Goal: Task Accomplishment & Management: Complete application form

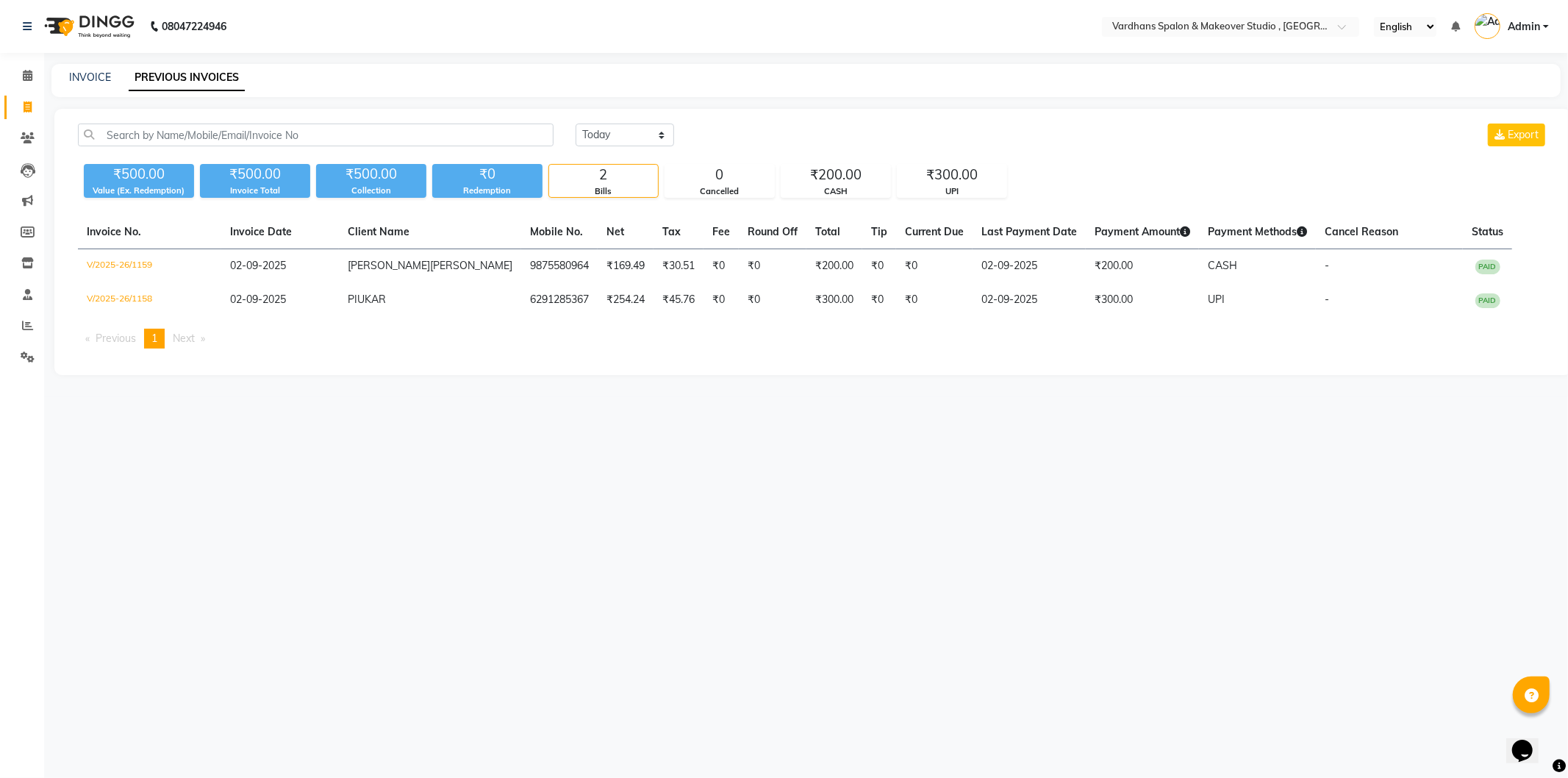
drag, startPoint x: 74, startPoint y: 67, endPoint x: 96, endPoint y: 100, distance: 39.7
click at [74, 67] on div "INVOICE PREVIOUS INVOICES" at bounding box center [805, 80] width 1509 height 33
click at [105, 78] on link "INVOICE" at bounding box center [90, 77] width 42 height 14
select select "service"
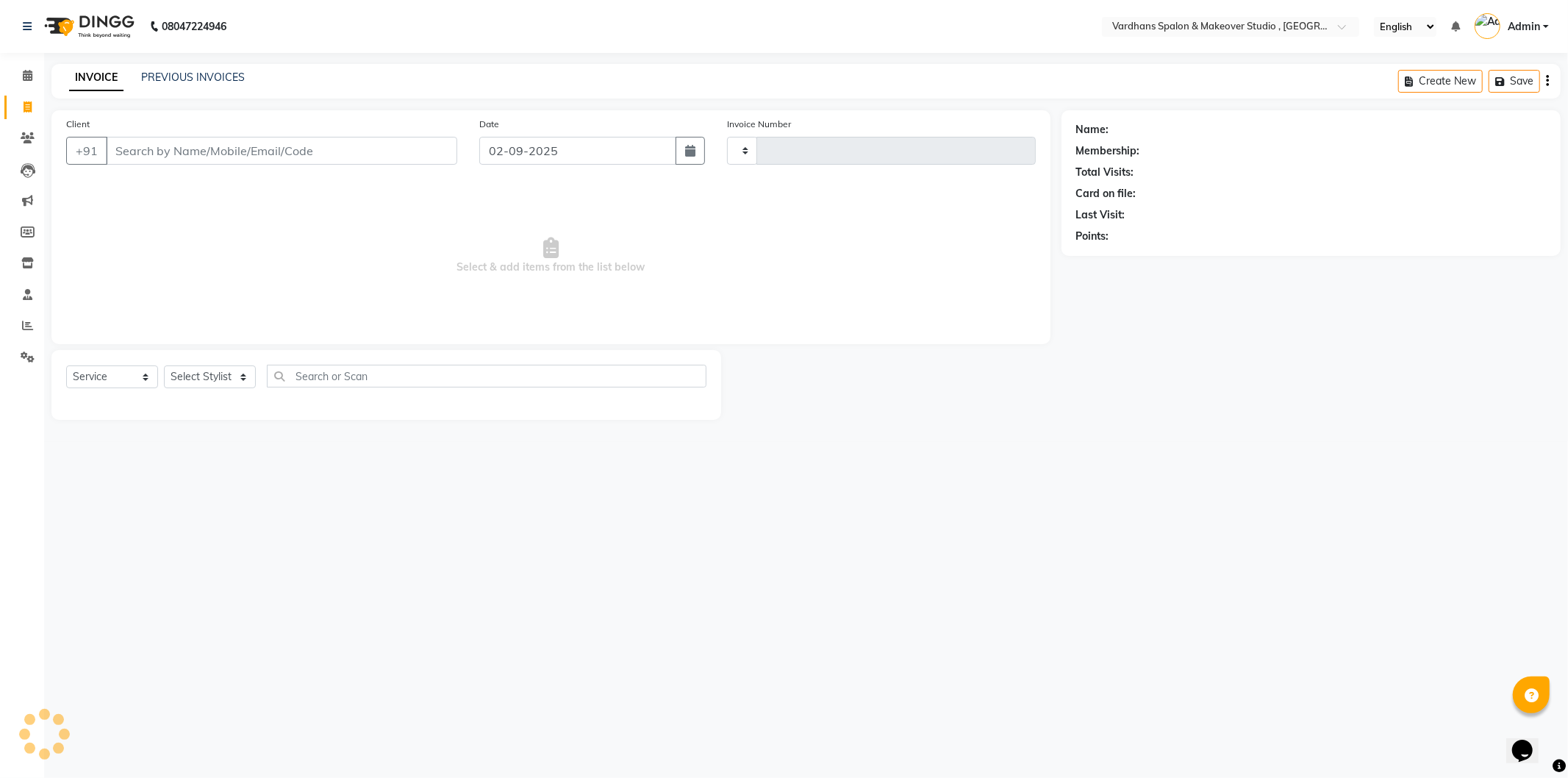
type input "1160"
select select "6997"
click at [217, 369] on select "Select Stylist" at bounding box center [209, 377] width 92 height 22
select select "84104"
click at [164, 366] on select "Select Stylist [PERSON_NAME] [PERSON_NAME] [PERSON_NAME] PIYA [PERSON_NAME] [PE…" at bounding box center [210, 377] width 93 height 22
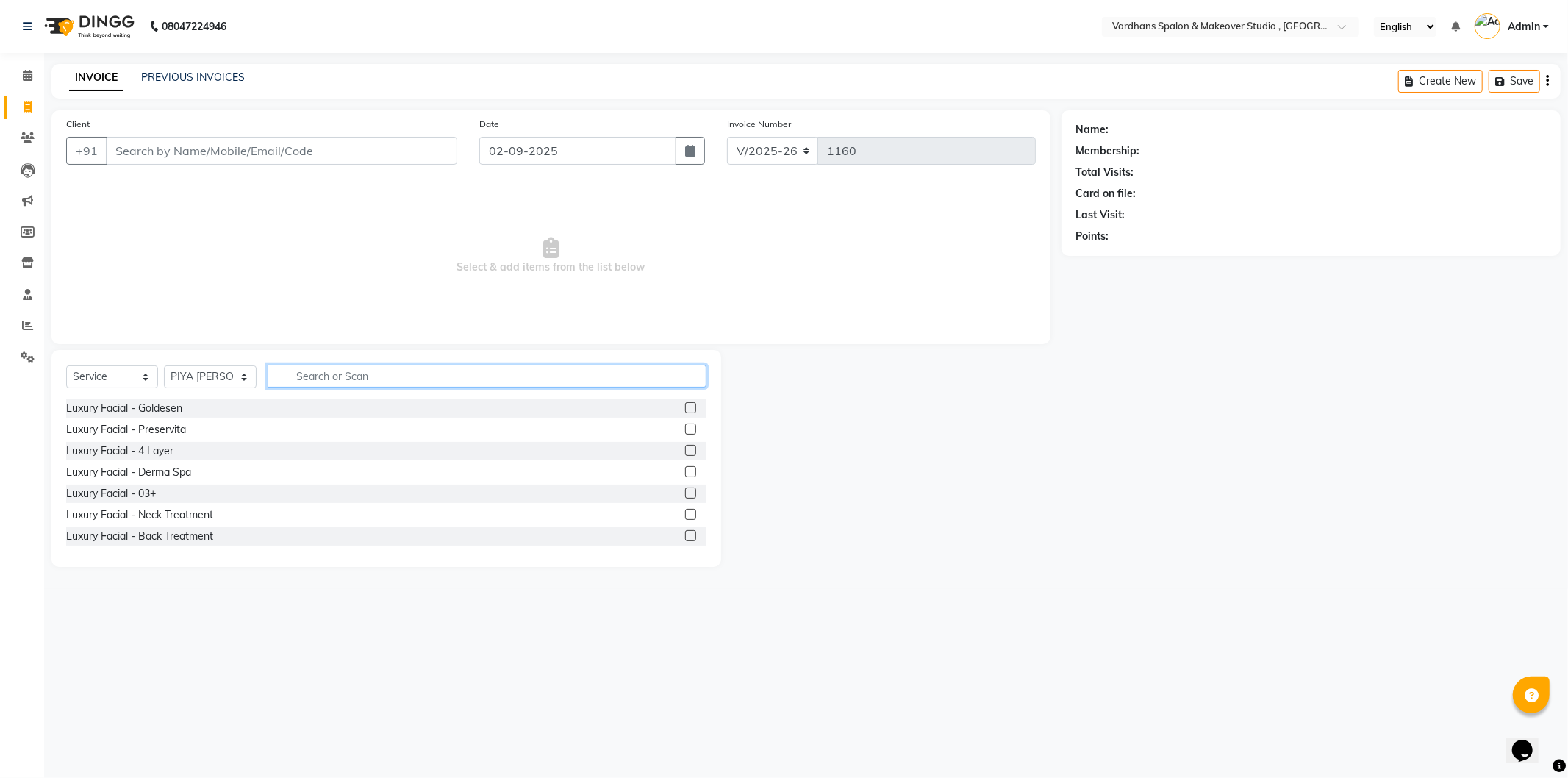
click at [363, 379] on input "text" at bounding box center [487, 376] width 438 height 22
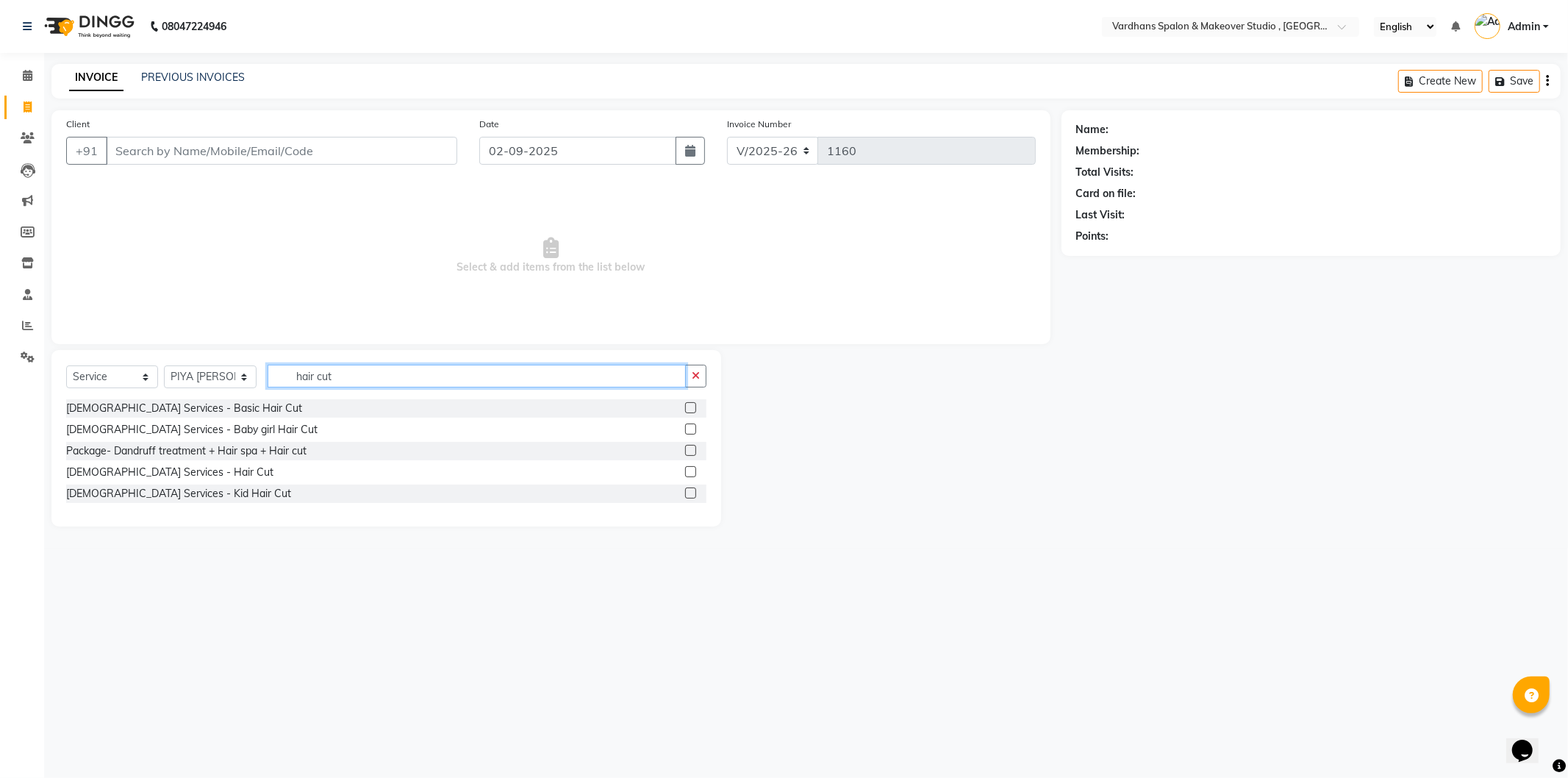
type input "hair cut"
click at [688, 470] on label at bounding box center [691, 472] width 11 height 11
click at [688, 470] on input "checkbox" at bounding box center [690, 473] width 10 height 10
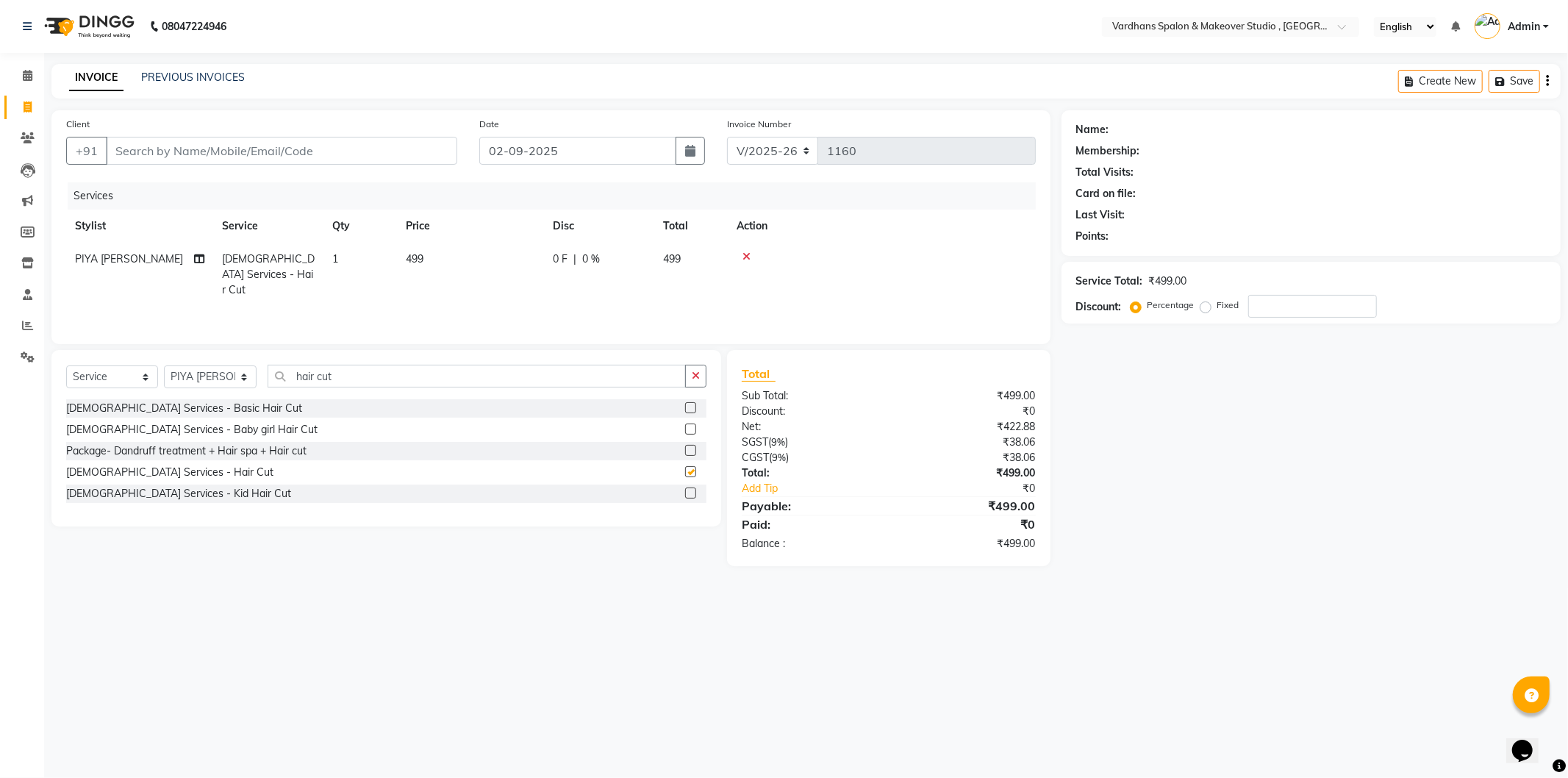
checkbox input "false"
click at [444, 250] on td "499" at bounding box center [470, 274] width 147 height 64
select select "84104"
click at [561, 256] on input "499" at bounding box center [540, 262] width 130 height 22
type input "4"
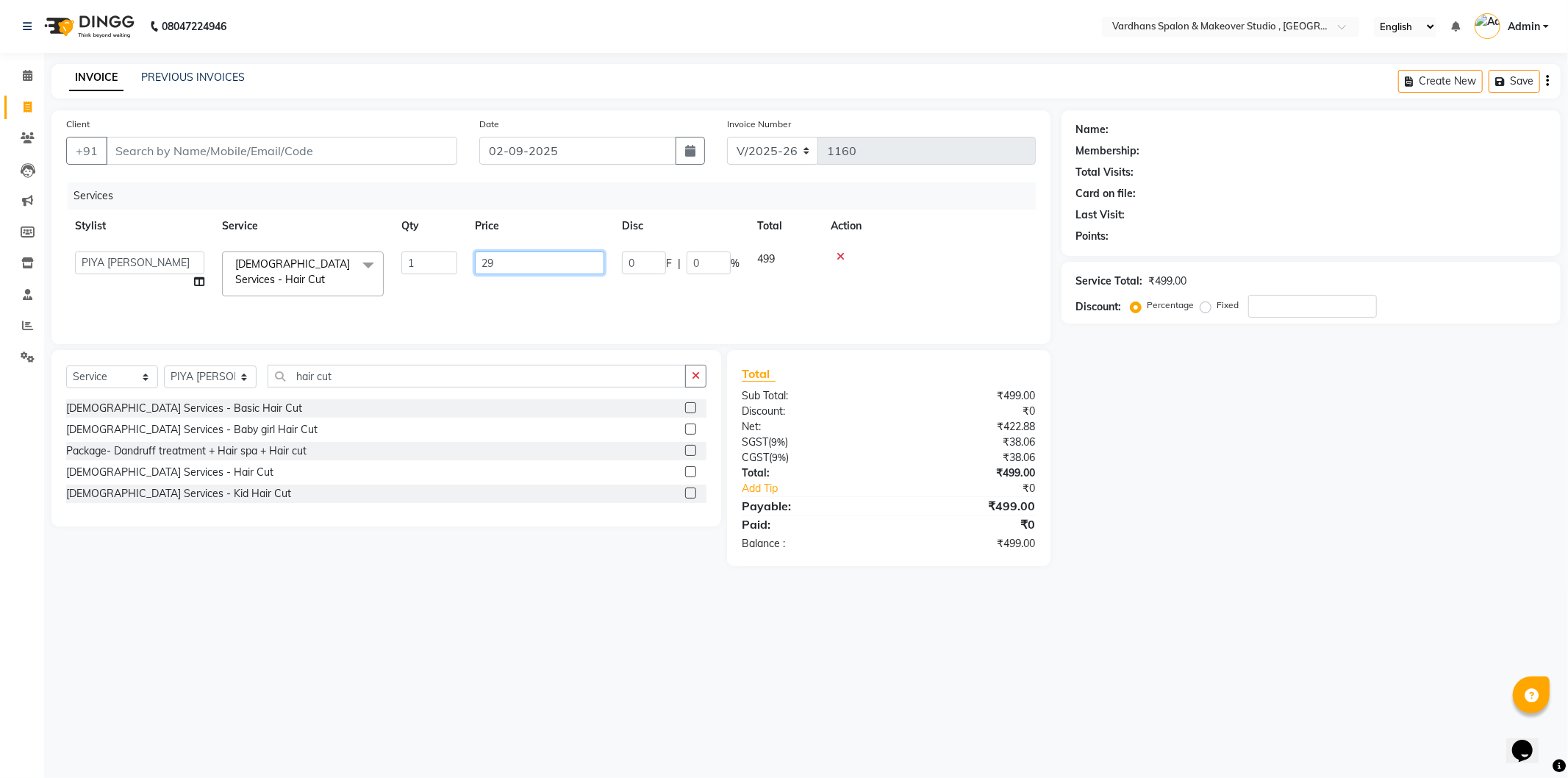
type input "299"
click at [696, 370] on icon "button" at bounding box center [696, 375] width 8 height 10
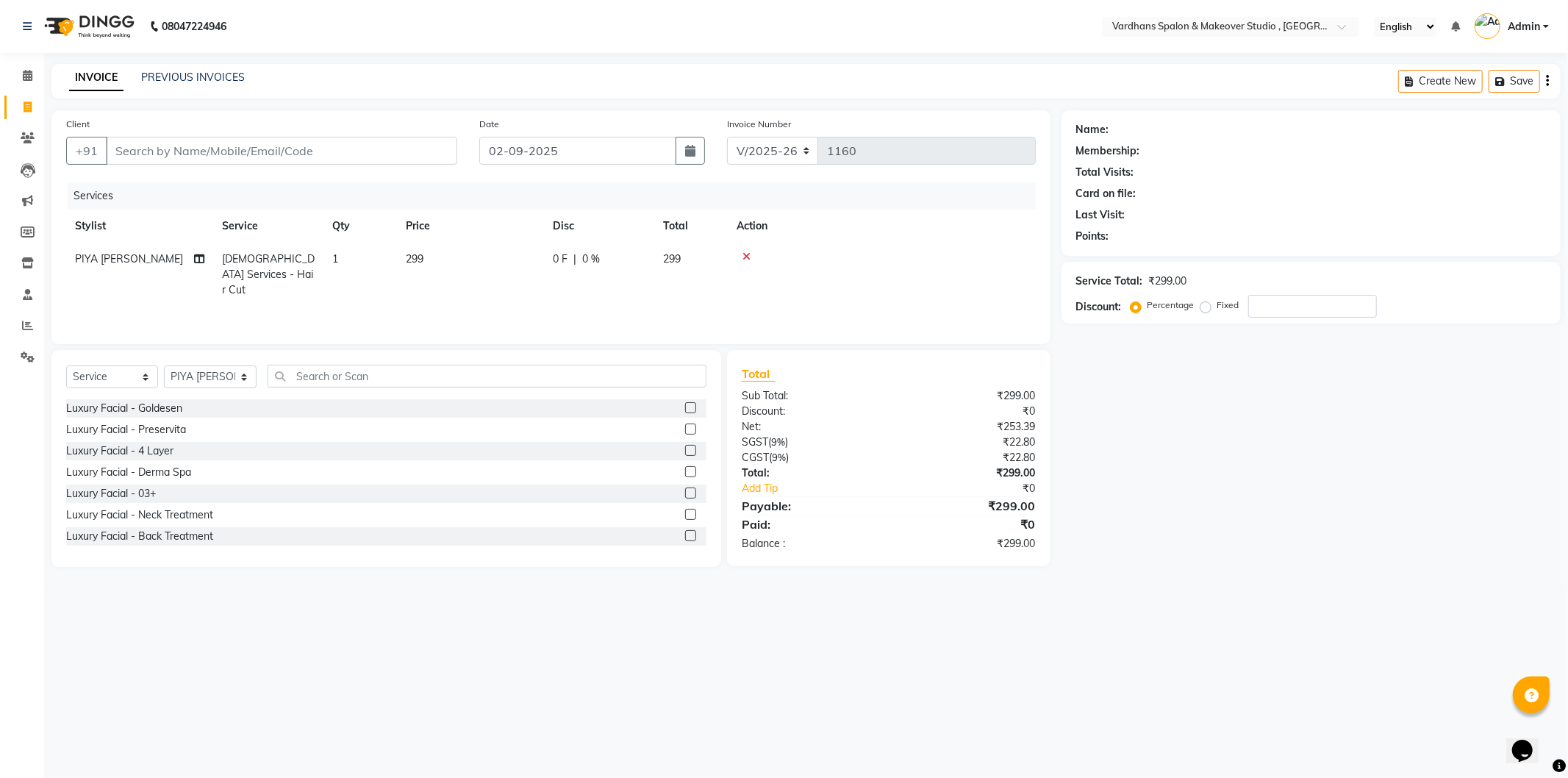
click at [174, 365] on div "Select Service Product Membership Package Voucher Prepaid Gift Card Select Styl…" at bounding box center [386, 381] width 640 height 34
click at [187, 379] on select "Select Stylist [PERSON_NAME] [PERSON_NAME] [PERSON_NAME] PIYA [PERSON_NAME] [PE…" at bounding box center [210, 377] width 93 height 22
select select "82790"
click at [164, 366] on select "Select Stylist [PERSON_NAME] [PERSON_NAME] [PERSON_NAME] PIYA [PERSON_NAME] [PE…" at bounding box center [210, 377] width 93 height 22
click at [343, 375] on input "text" at bounding box center [487, 376] width 438 height 22
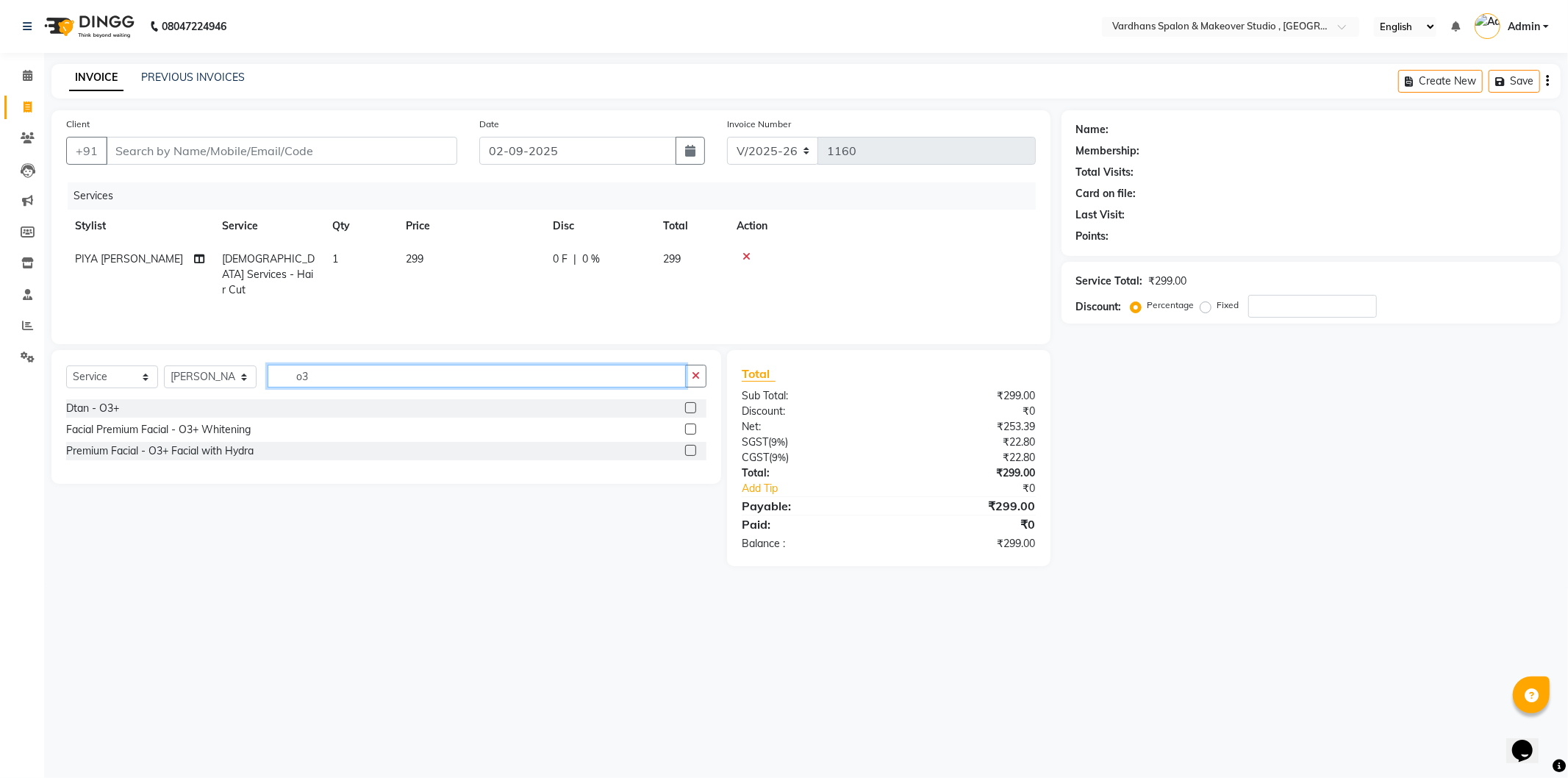
type input "o"
type input "clean"
click at [692, 446] on label at bounding box center [691, 450] width 11 height 11
click at [692, 446] on input "checkbox" at bounding box center [690, 451] width 10 height 10
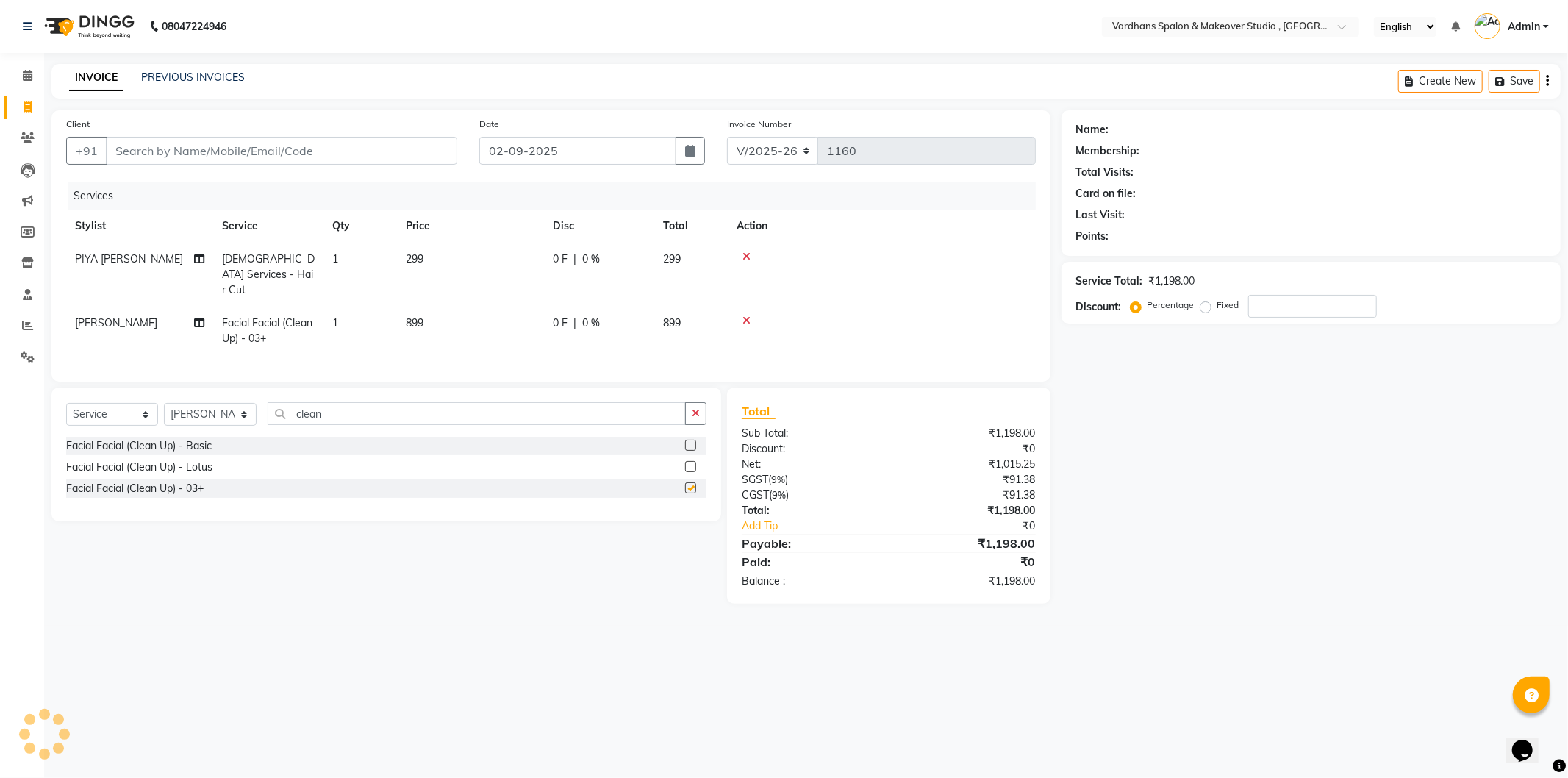
checkbox input "false"
click at [698, 415] on icon "button" at bounding box center [696, 413] width 8 height 10
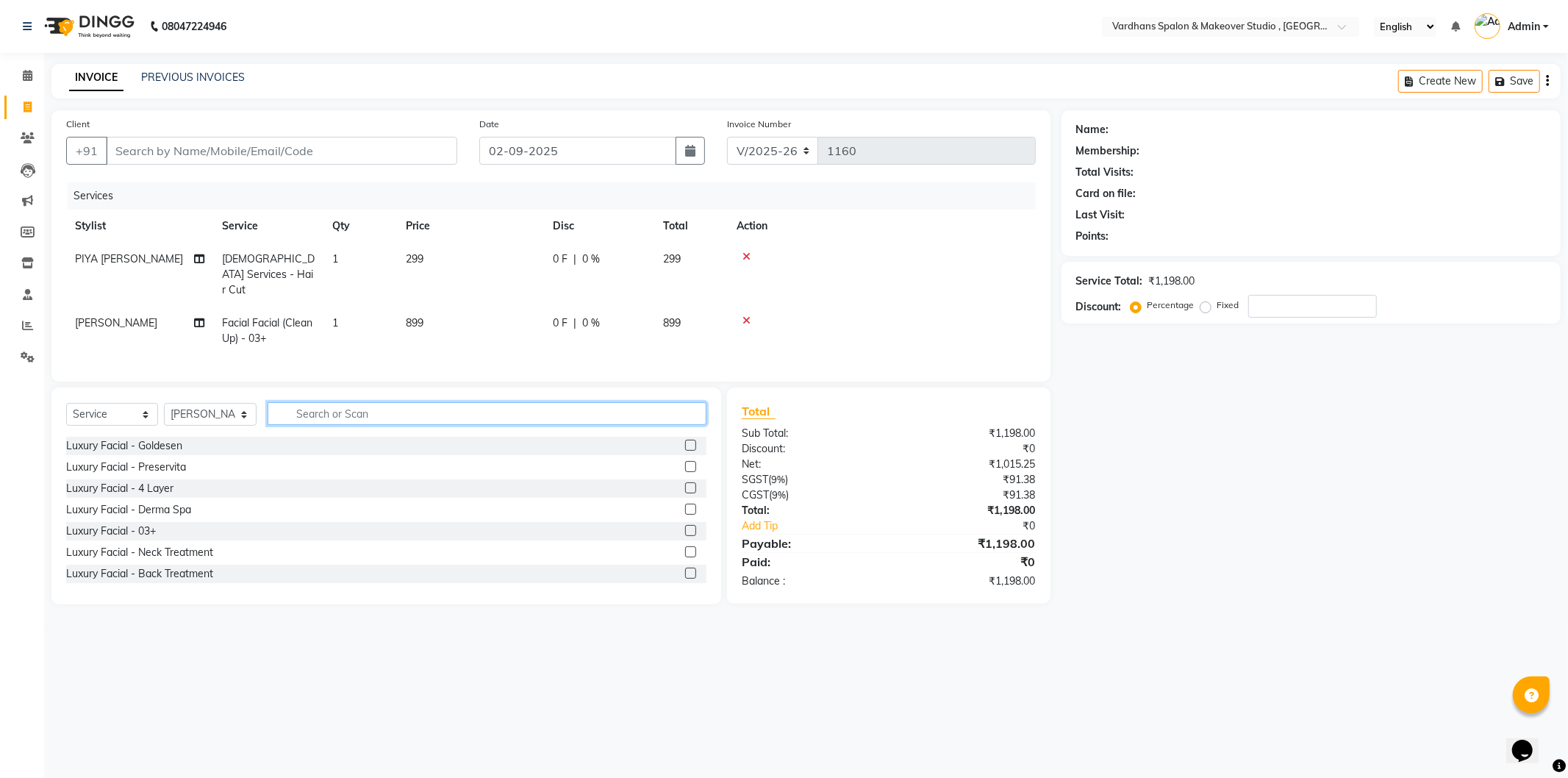
click at [318, 415] on input "text" at bounding box center [487, 413] width 438 height 22
type input "o3"
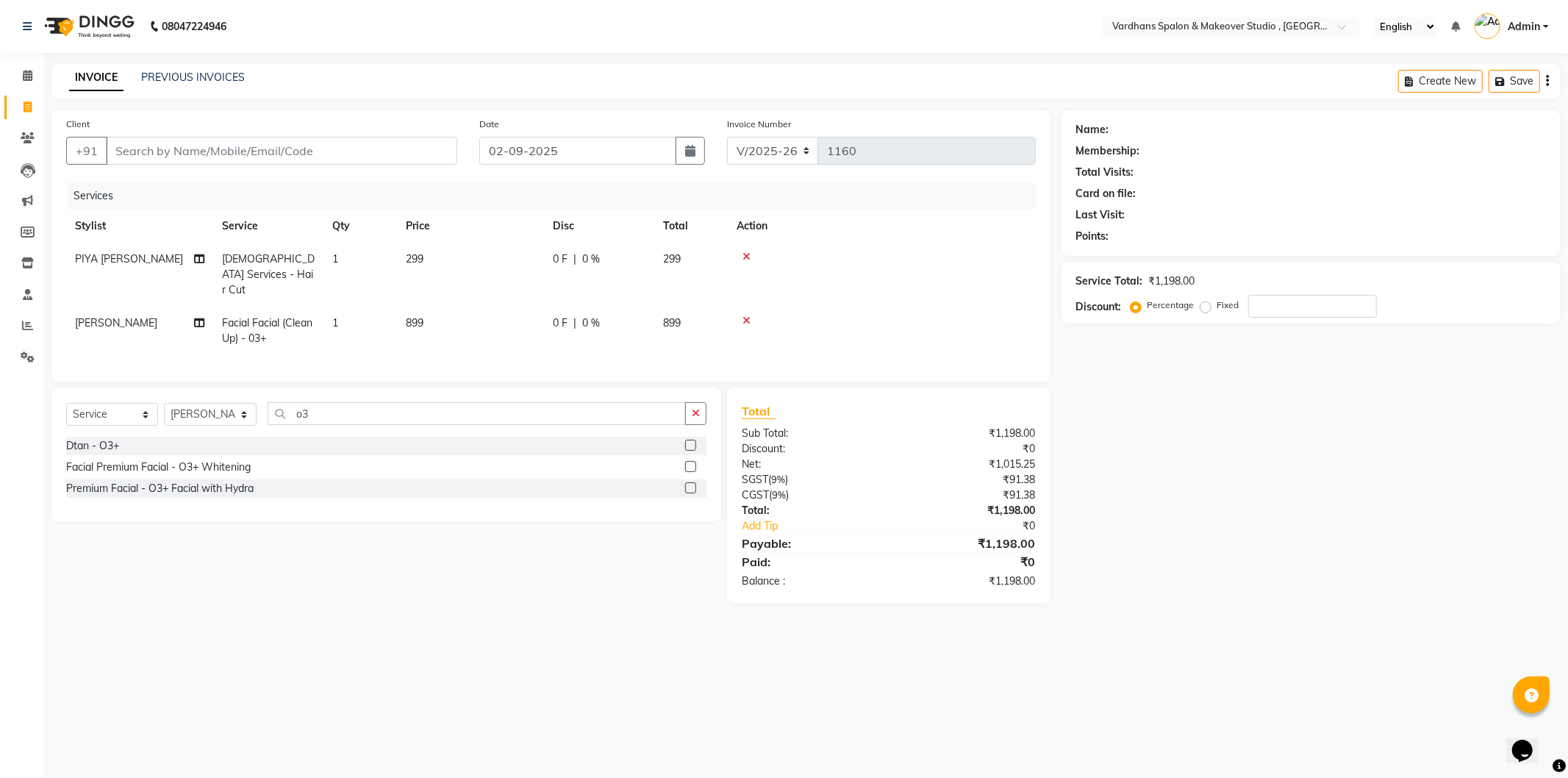
click at [688, 444] on label at bounding box center [691, 445] width 11 height 11
click at [688, 444] on input "checkbox" at bounding box center [690, 446] width 10 height 10
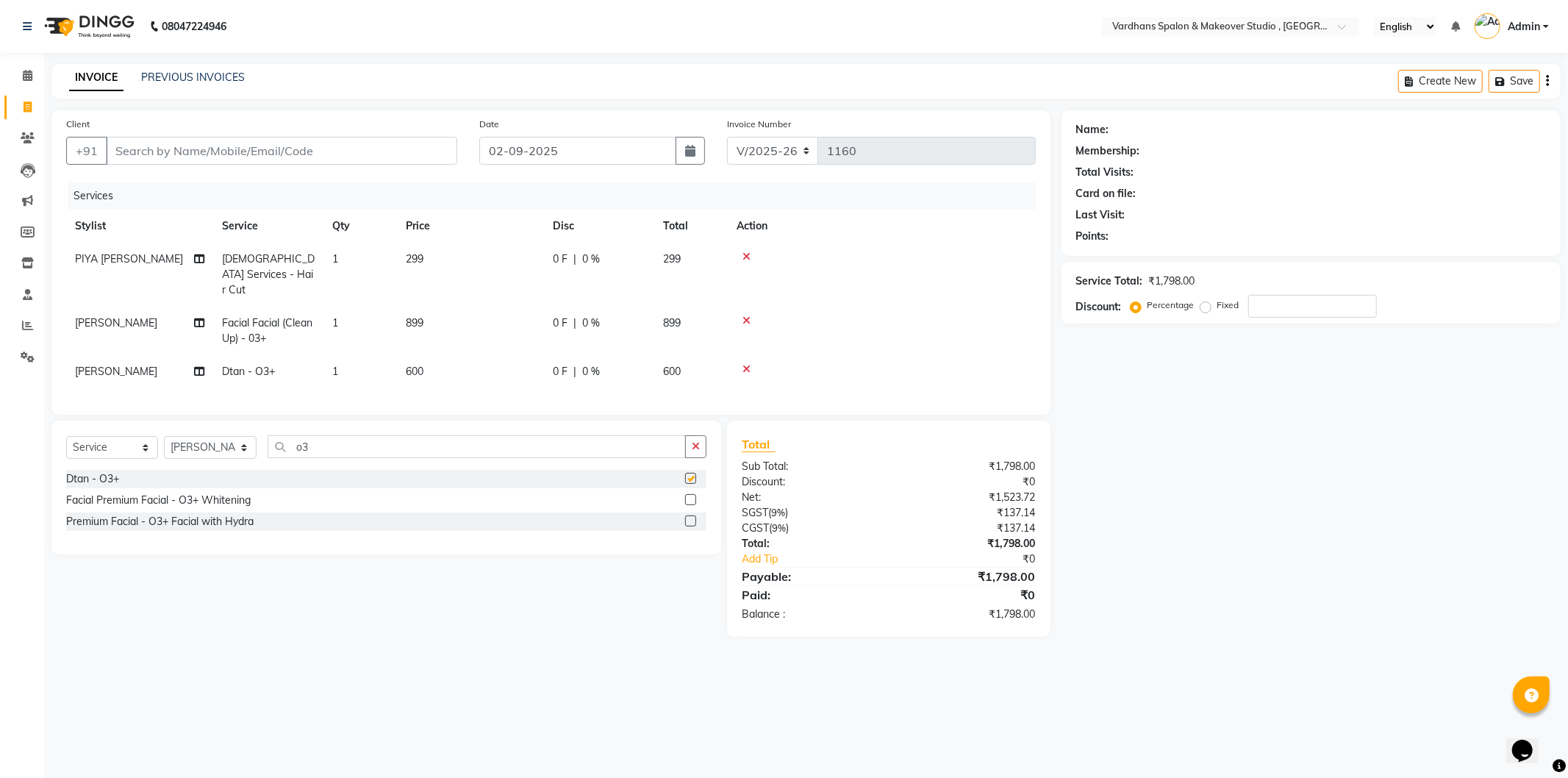
checkbox input "false"
click at [277, 152] on input "Client" at bounding box center [281, 150] width 351 height 28
type input "9"
type input "0"
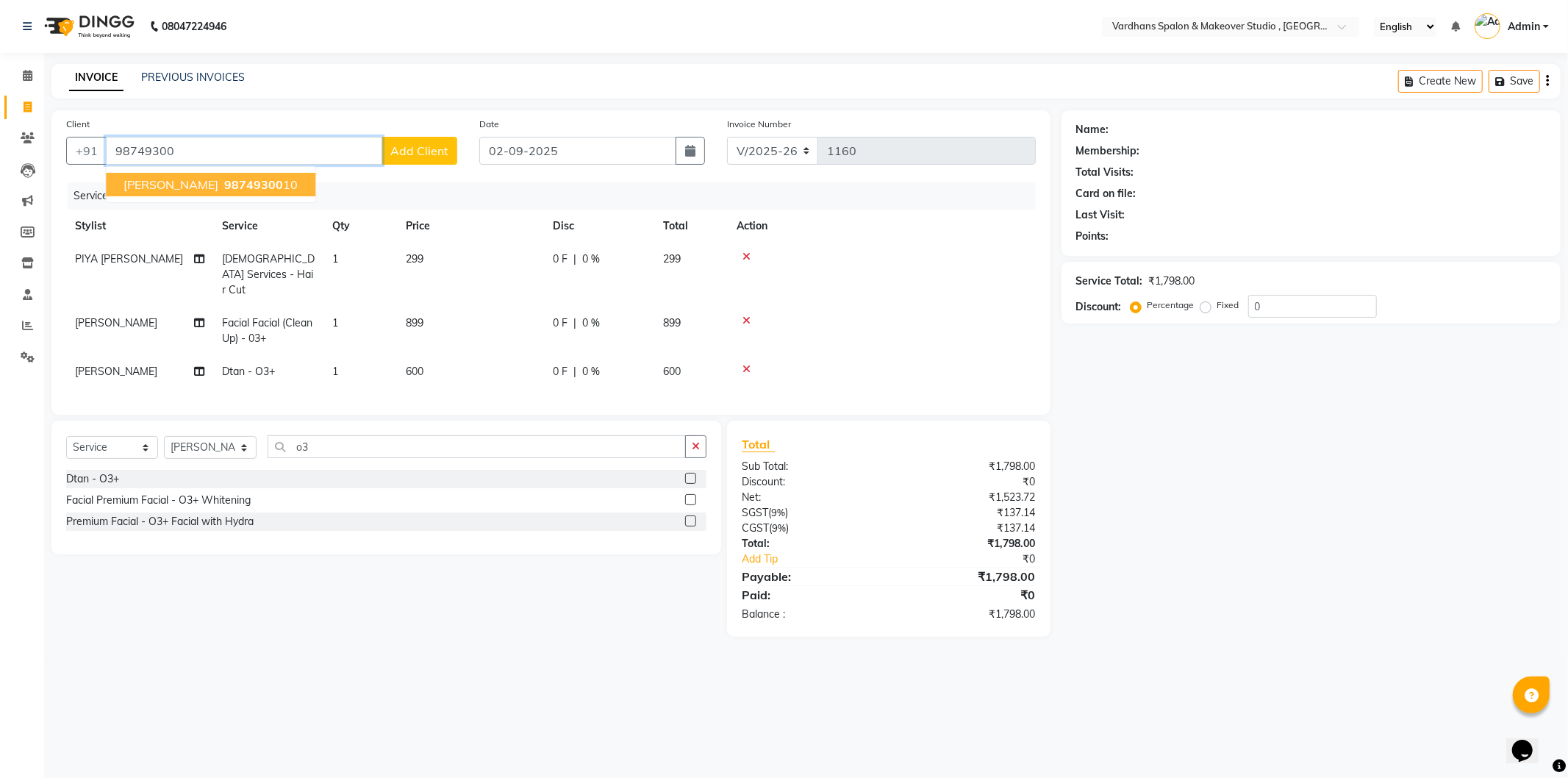
click at [221, 182] on ngb-highlight "98749300 10" at bounding box center [260, 185] width 77 height 14
type input "9874930010"
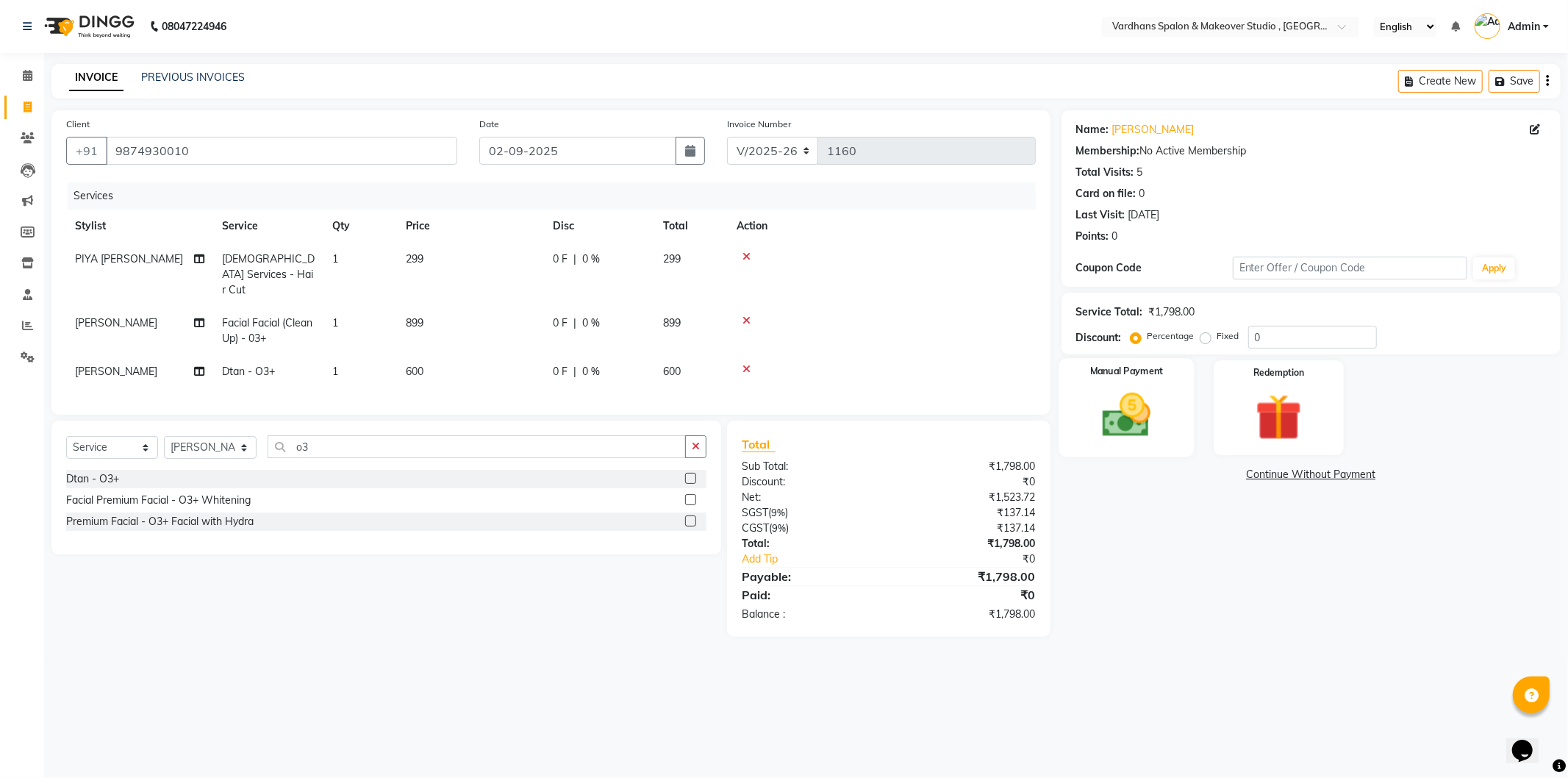
click at [1132, 414] on img at bounding box center [1127, 415] width 78 height 56
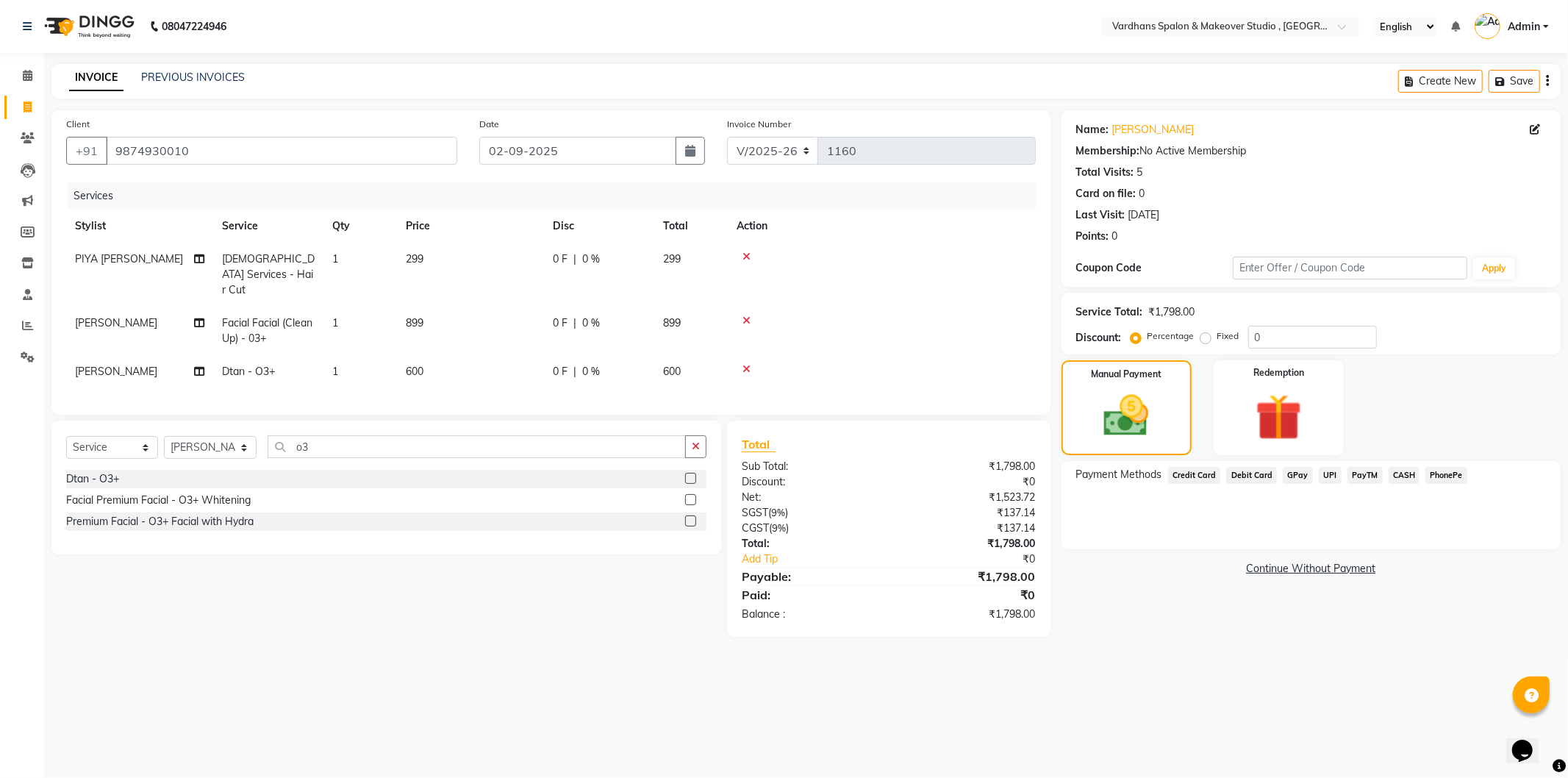
click at [1321, 469] on span "UPI" at bounding box center [1330, 475] width 22 height 17
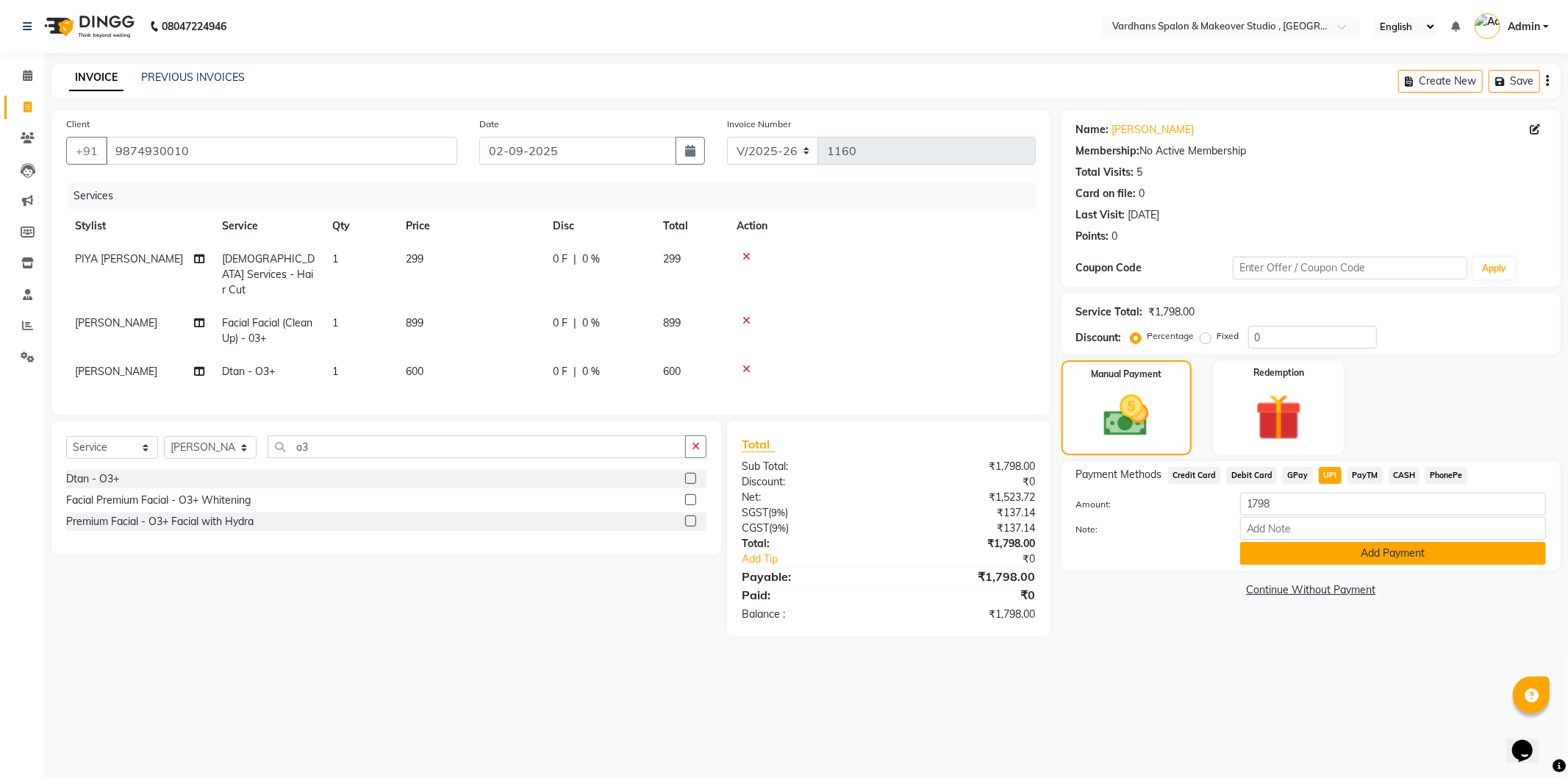
click at [1310, 542] on button "Add Payment" at bounding box center [1393, 553] width 305 height 22
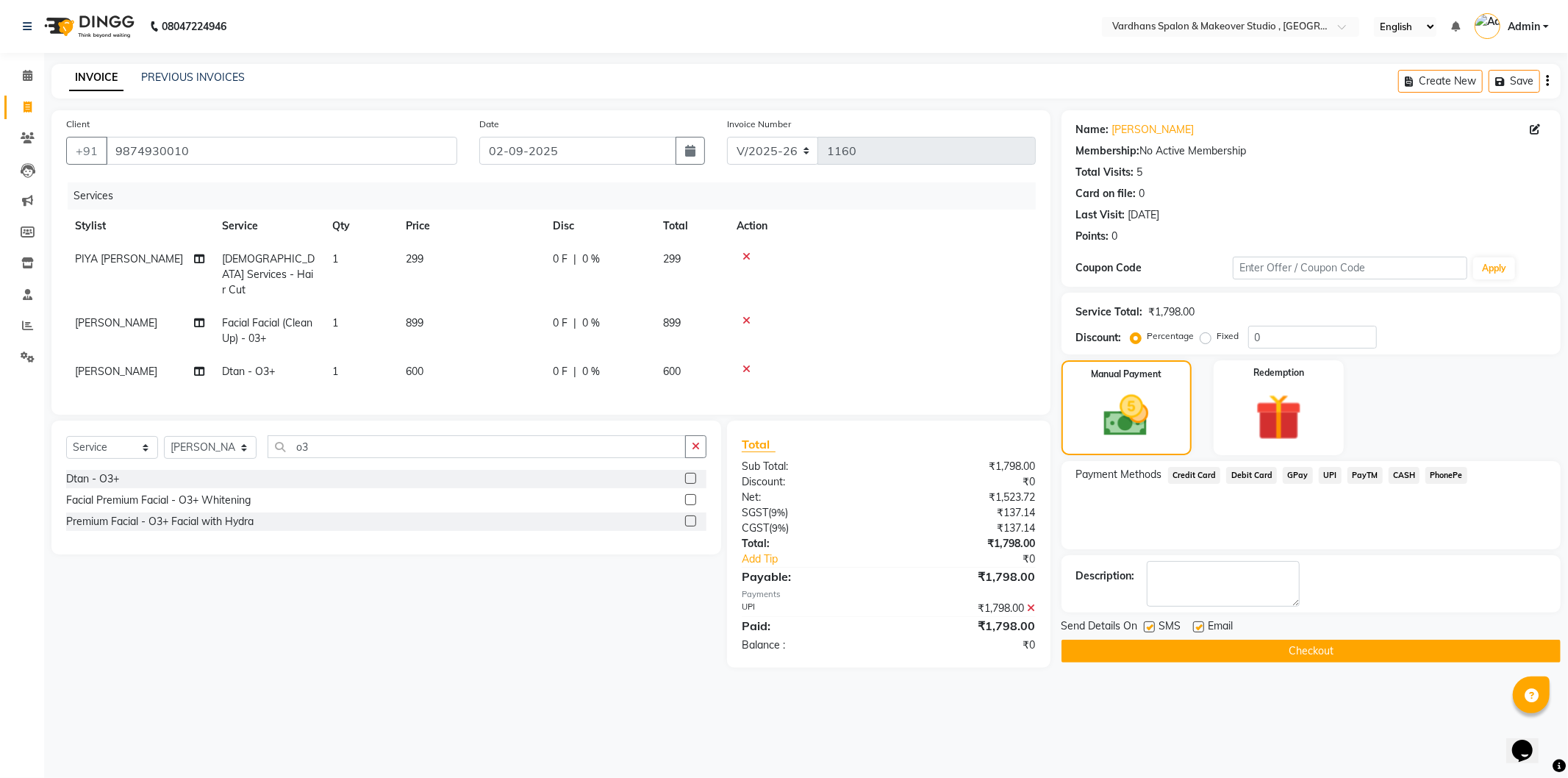
click at [1309, 656] on button "Checkout" at bounding box center [1311, 651] width 499 height 22
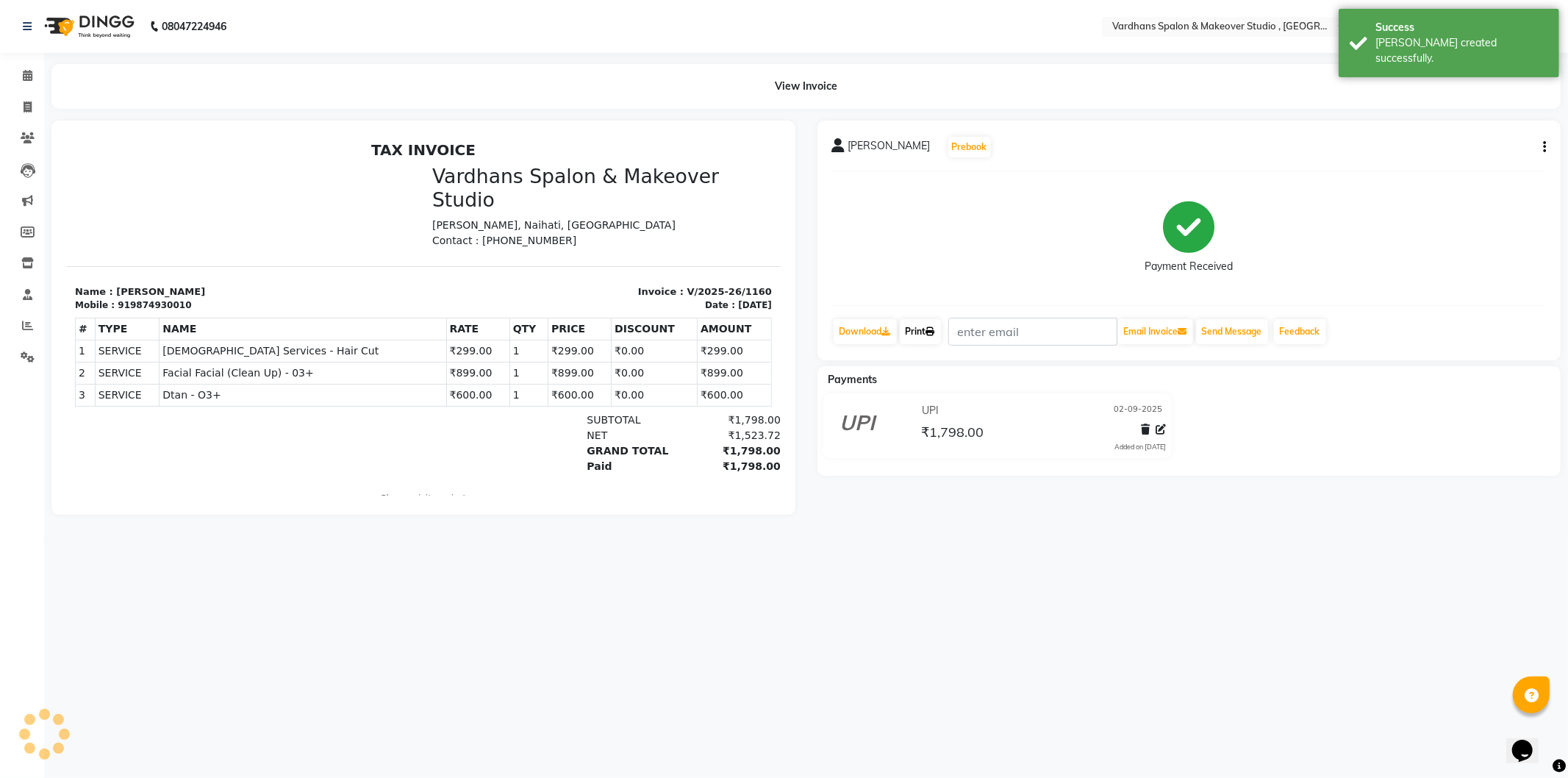
click at [935, 324] on link "Print" at bounding box center [920, 331] width 41 height 25
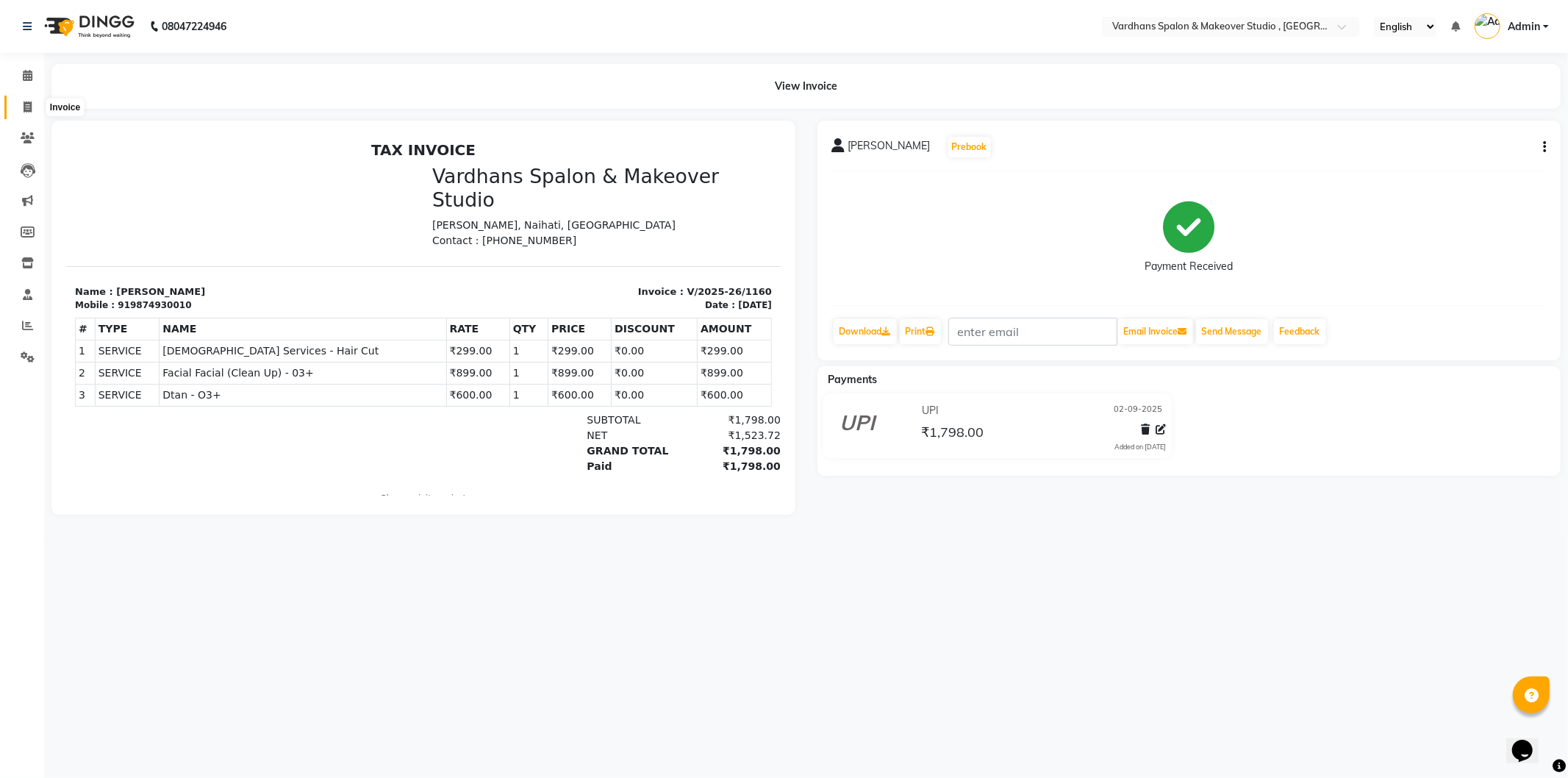
click at [14, 109] on span at bounding box center [27, 107] width 26 height 17
select select "service"
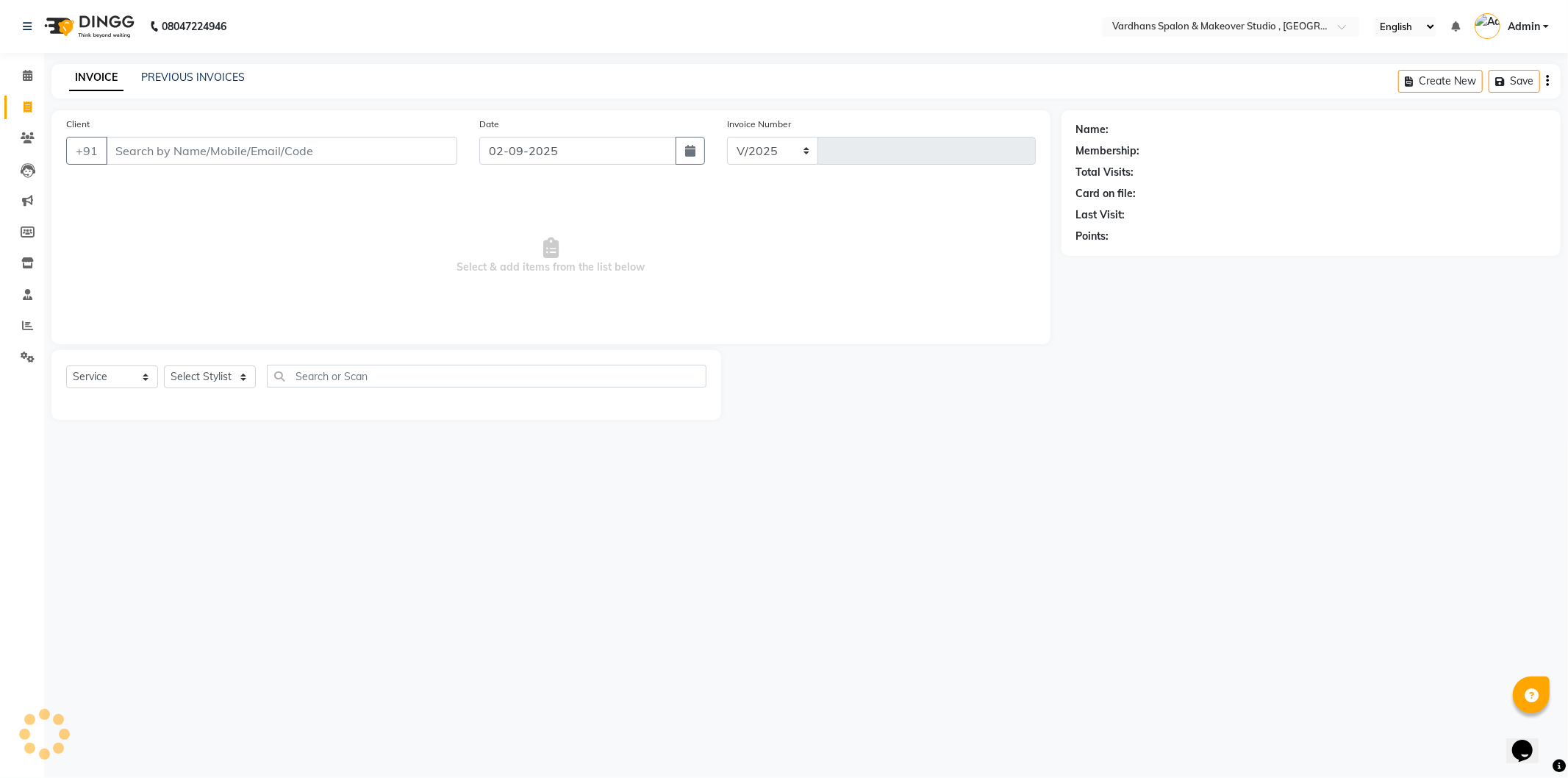
select select "6997"
type input "1161"
